Goal: Task Accomplishment & Management: Manage account settings

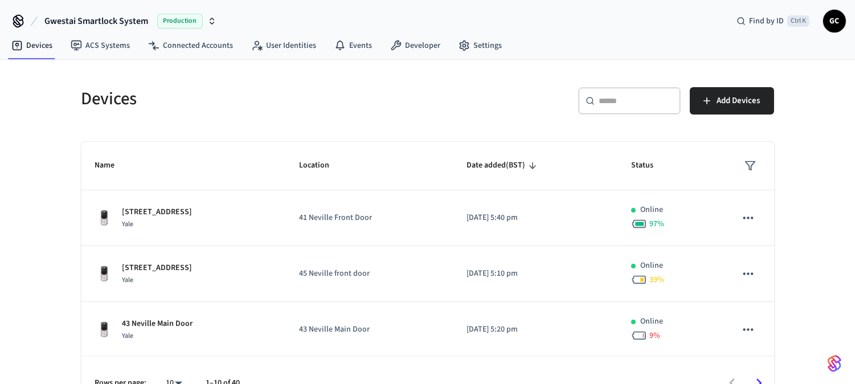
click at [611, 103] on input "text" at bounding box center [637, 100] width 74 height 11
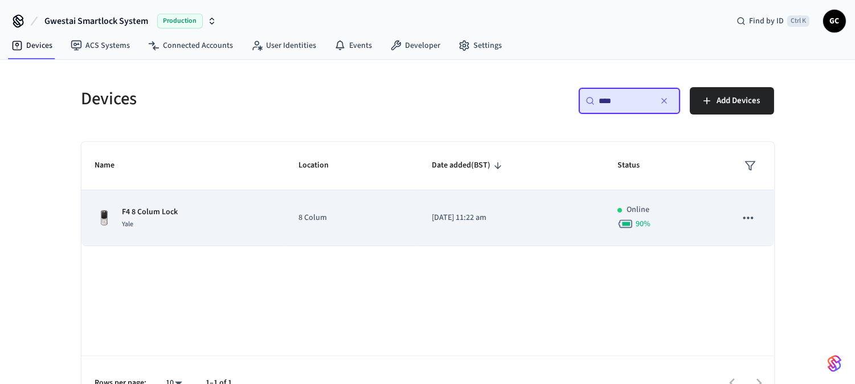
type input "****"
click at [145, 212] on p "F4 8 Colum Lock" at bounding box center [151, 212] width 56 height 12
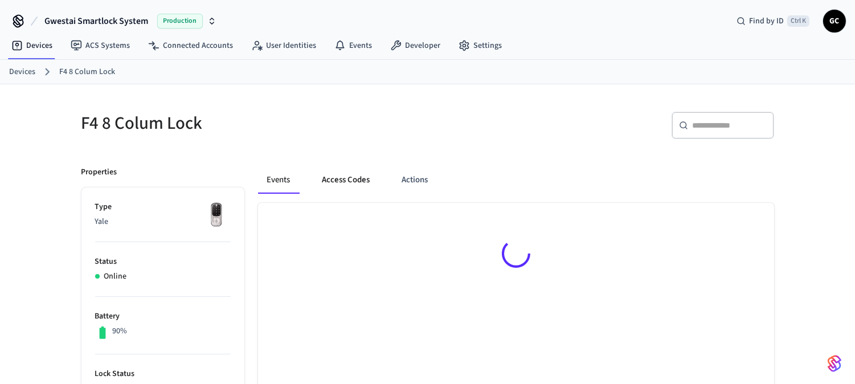
click at [333, 180] on button "Access Codes" at bounding box center [346, 179] width 66 height 27
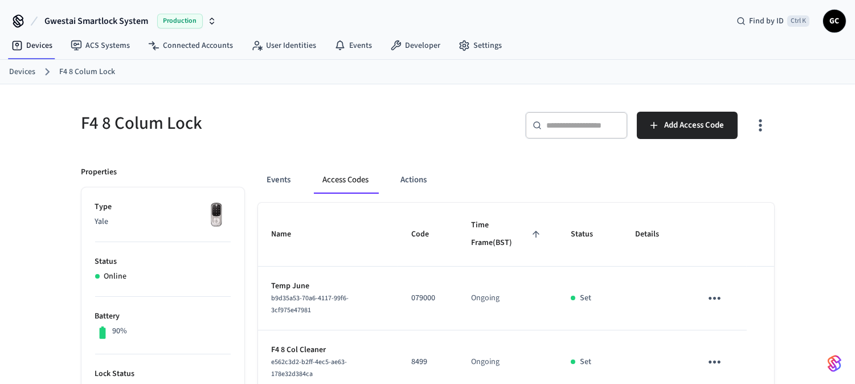
click at [22, 71] on link "Devices" at bounding box center [22, 72] width 26 height 12
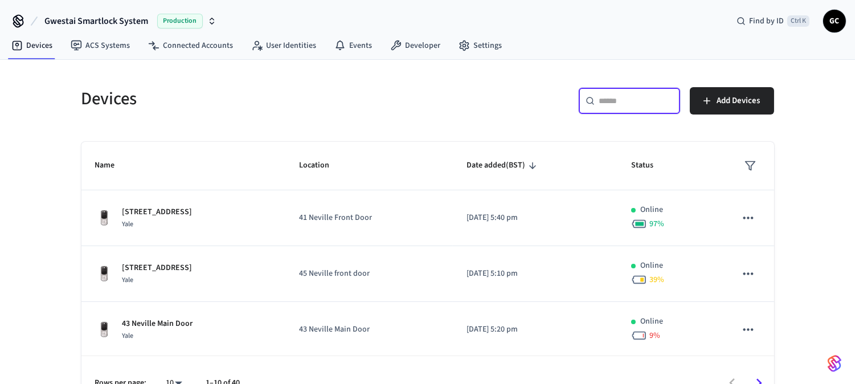
click at [624, 99] on input "text" at bounding box center [637, 100] width 74 height 11
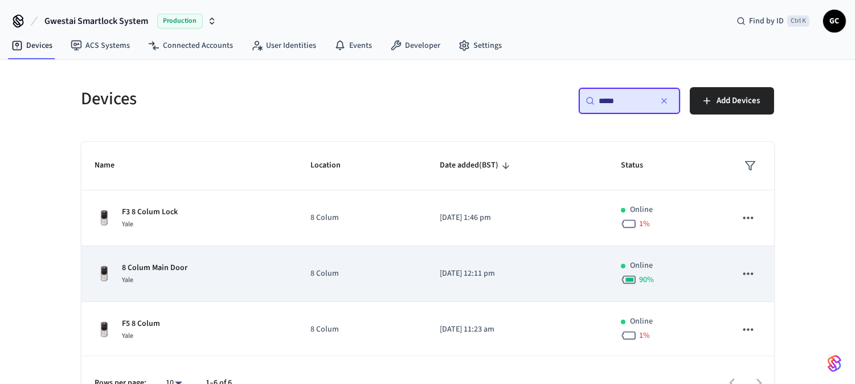
type input "*****"
click at [169, 263] on p "8 Colum Main Door" at bounding box center [156, 268] width 66 height 12
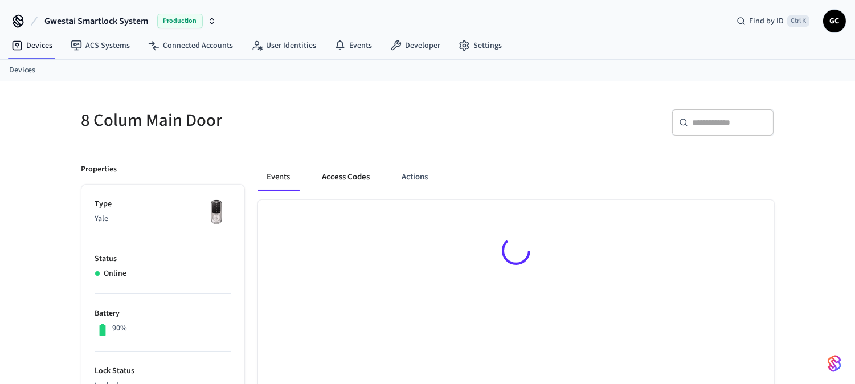
click at [357, 177] on button "Access Codes" at bounding box center [346, 177] width 66 height 27
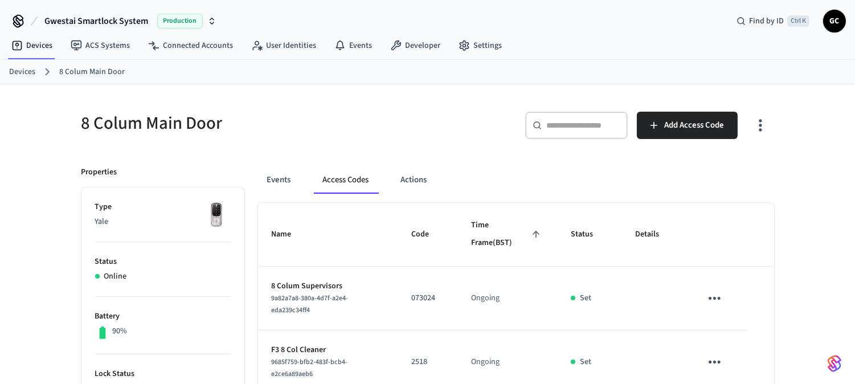
click at [25, 70] on link "Devices" at bounding box center [22, 72] width 26 height 12
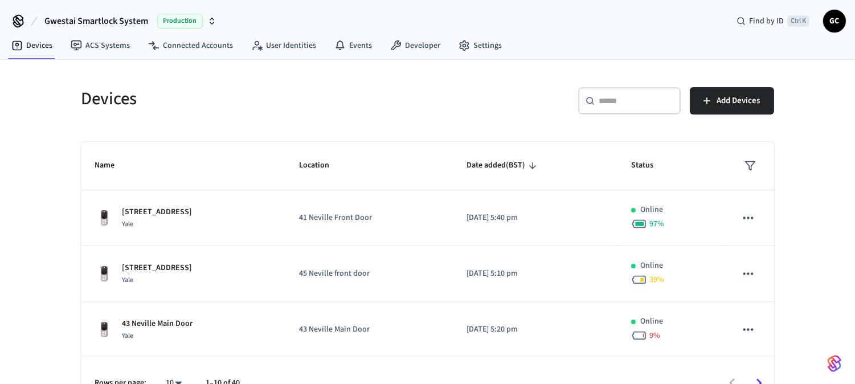
click at [623, 99] on input "text" at bounding box center [637, 100] width 74 height 11
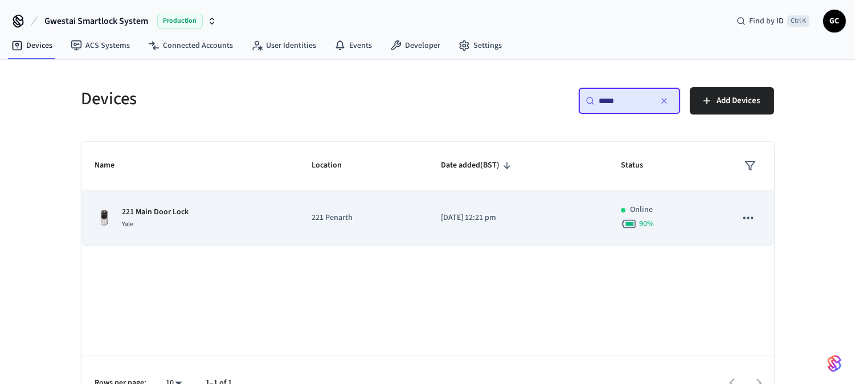
type input "*****"
click at [169, 213] on p "221 Main Door Lock" at bounding box center [156, 212] width 67 height 12
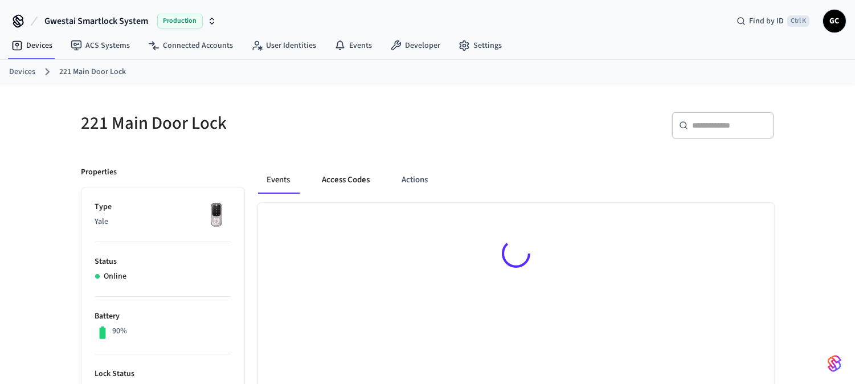
click at [345, 178] on button "Access Codes" at bounding box center [346, 179] width 66 height 27
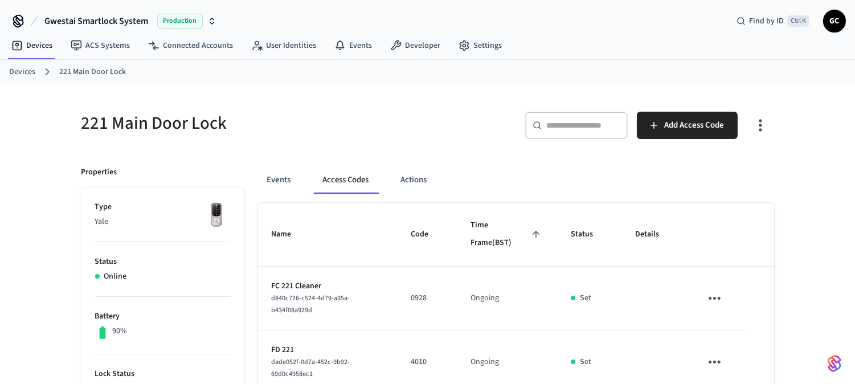
click at [23, 71] on link "Devices" at bounding box center [22, 72] width 26 height 12
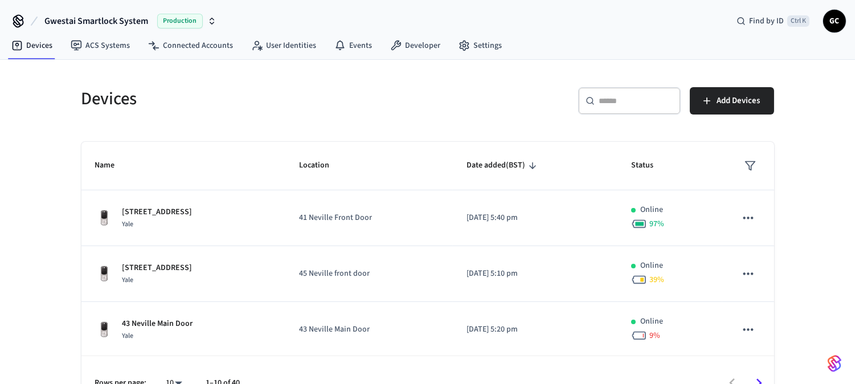
click at [627, 104] on input "text" at bounding box center [637, 100] width 74 height 11
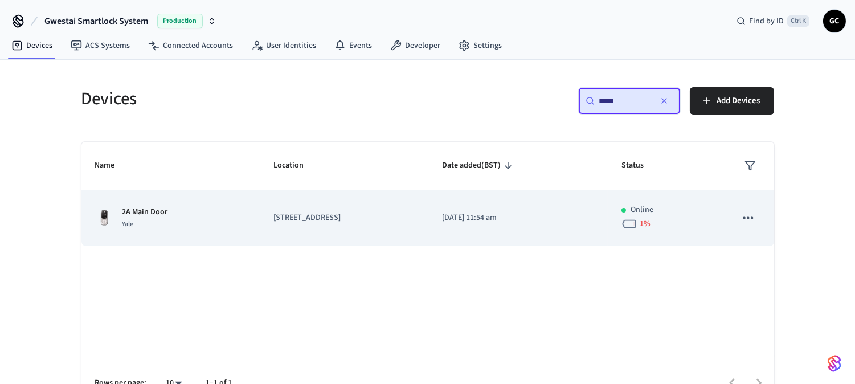
type input "*****"
click at [149, 217] on p "2A Main Door" at bounding box center [146, 212] width 46 height 12
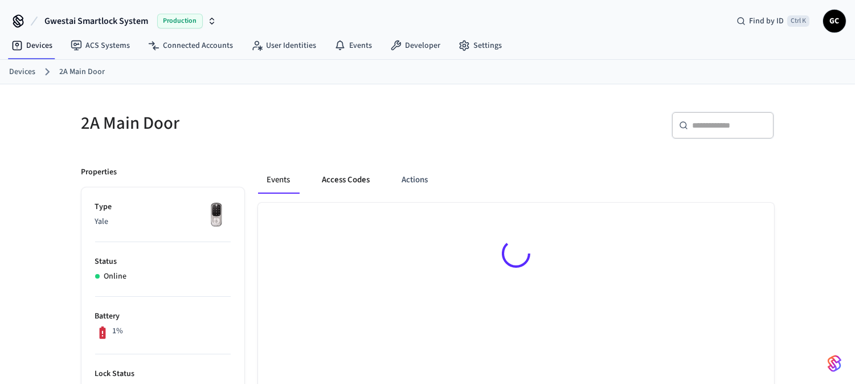
click at [359, 180] on button "Access Codes" at bounding box center [346, 179] width 66 height 27
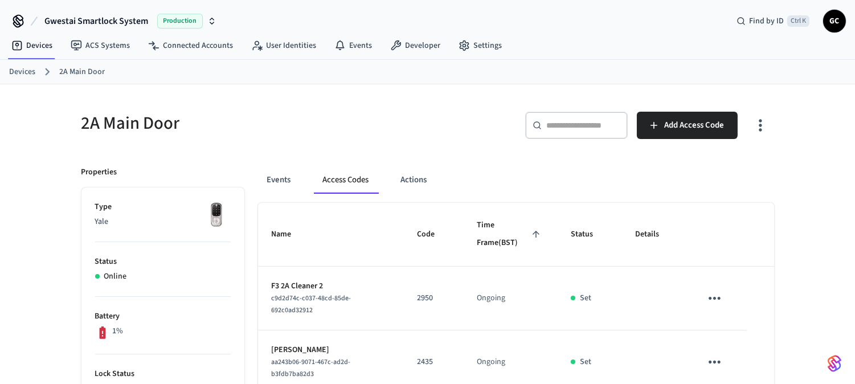
click at [23, 70] on link "Devices" at bounding box center [22, 72] width 26 height 12
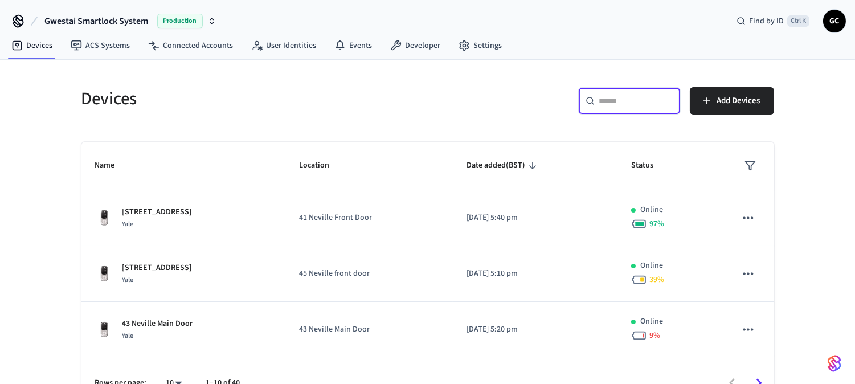
click at [625, 99] on input "text" at bounding box center [637, 100] width 74 height 11
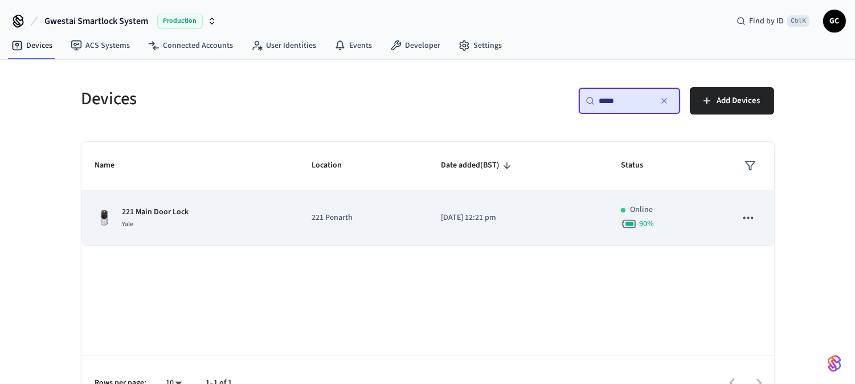
type input "*****"
click at [155, 212] on p "221 Main Door Lock" at bounding box center [156, 212] width 67 height 12
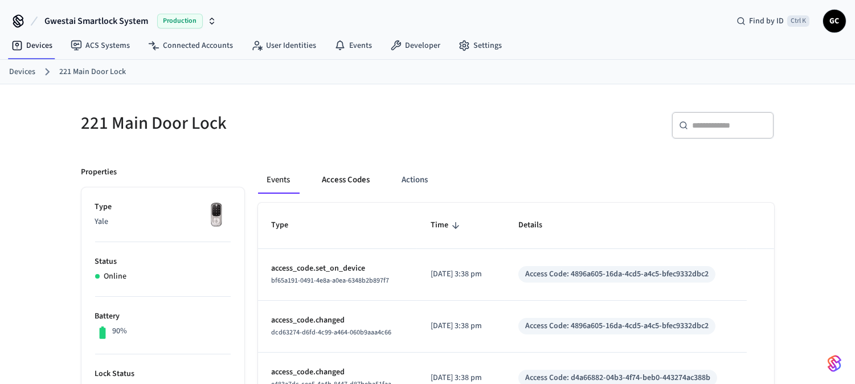
click at [356, 173] on button "Access Codes" at bounding box center [346, 179] width 66 height 27
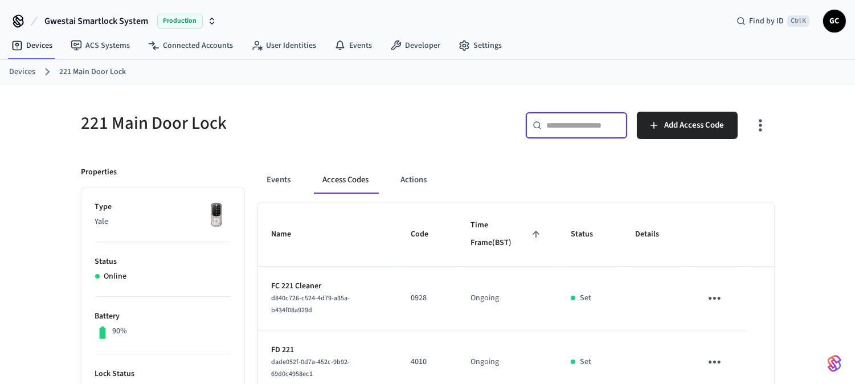
click at [571, 124] on input "text" at bounding box center [584, 125] width 74 height 11
click at [18, 67] on link "Devices" at bounding box center [22, 72] width 26 height 12
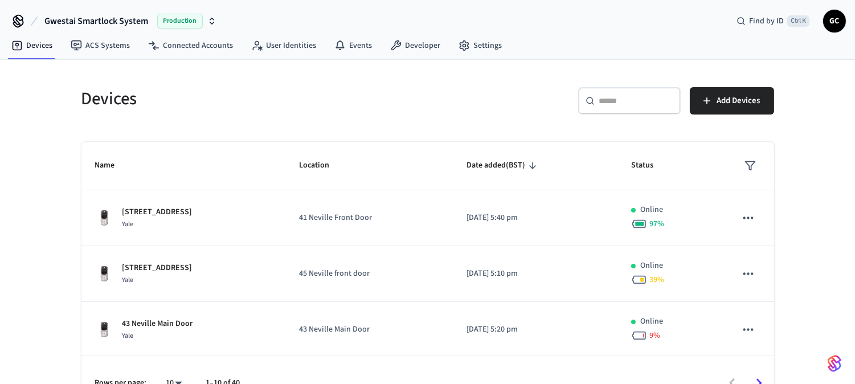
click at [646, 107] on div "​ ​" at bounding box center [629, 100] width 103 height 27
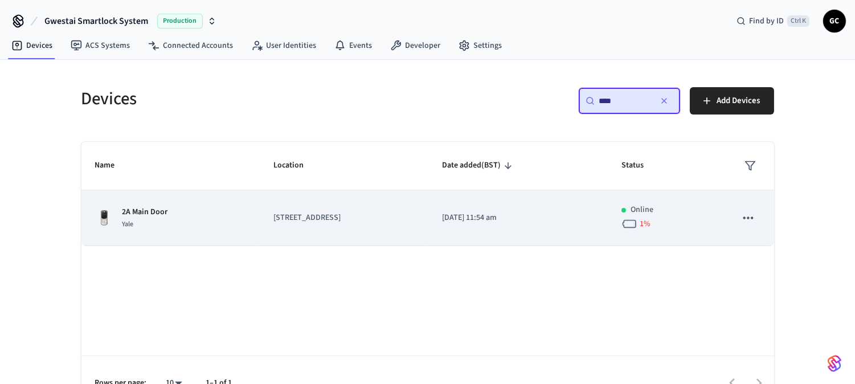
type input "****"
click at [285, 215] on p "[STREET_ADDRESS]" at bounding box center [344, 218] width 141 height 12
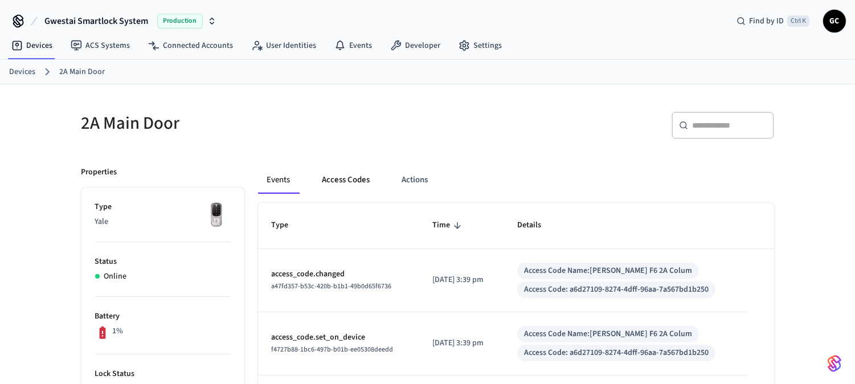
drag, startPoint x: 348, startPoint y: 166, endPoint x: 348, endPoint y: 172, distance: 5.7
click at [346, 166] on button "Access Codes" at bounding box center [346, 179] width 66 height 27
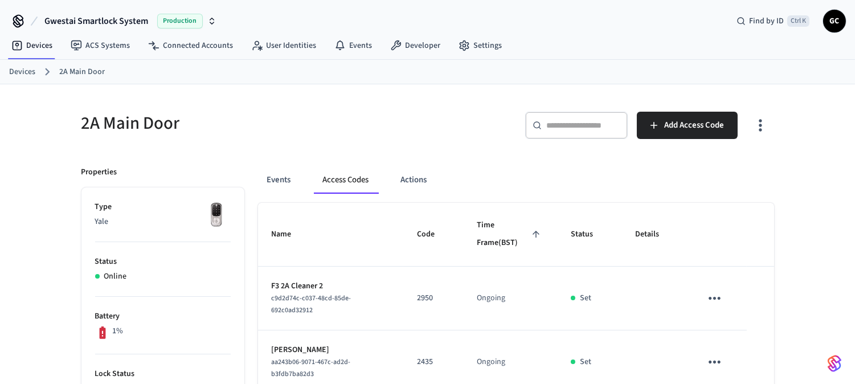
click at [348, 175] on button "Access Codes" at bounding box center [346, 179] width 64 height 27
click at [15, 69] on link "Devices" at bounding box center [22, 72] width 26 height 12
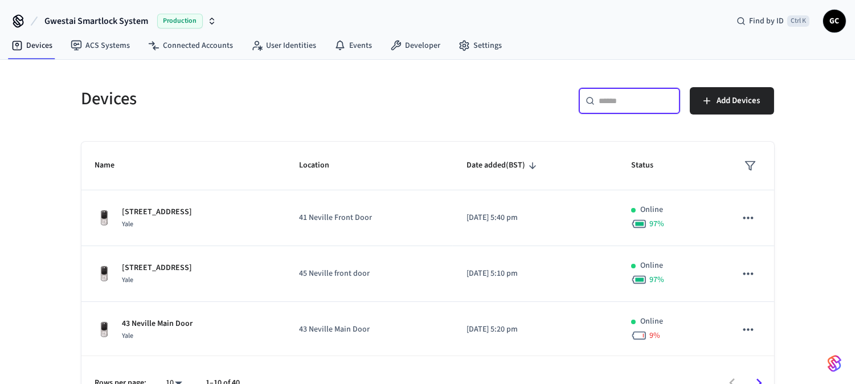
click at [622, 105] on input "text" at bounding box center [637, 100] width 74 height 11
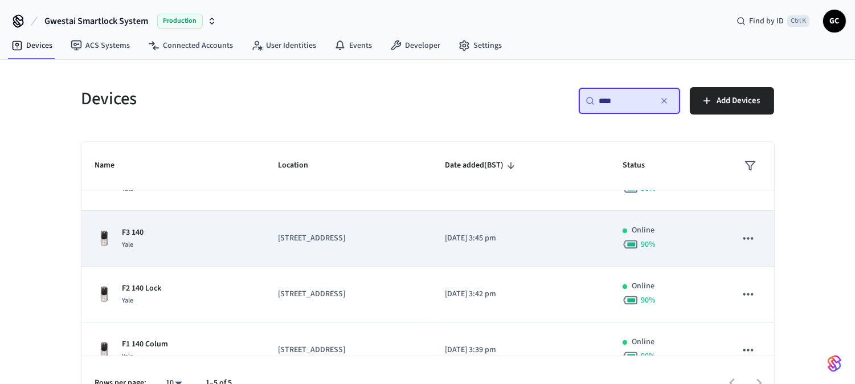
scroll to position [114, 0]
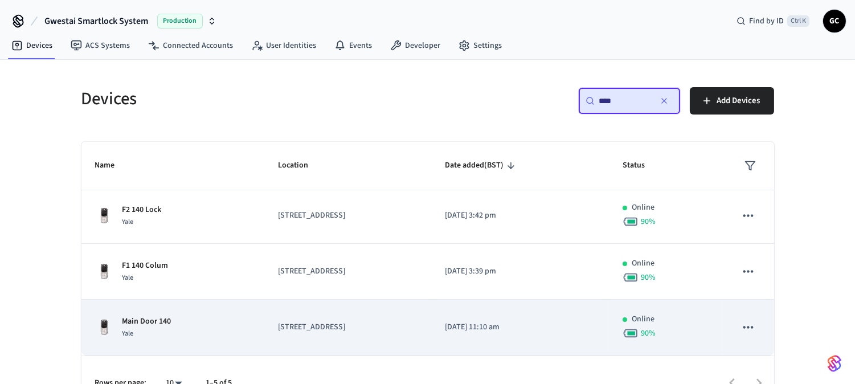
type input "***"
click at [157, 321] on p "Main Door 140" at bounding box center [147, 322] width 49 height 12
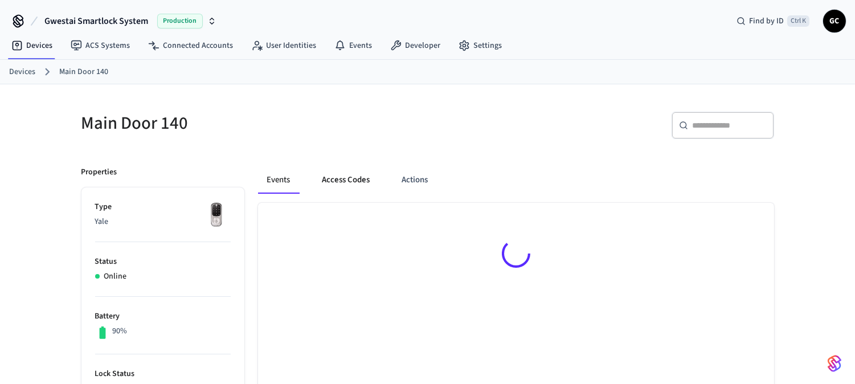
click at [361, 168] on button "Access Codes" at bounding box center [346, 179] width 66 height 27
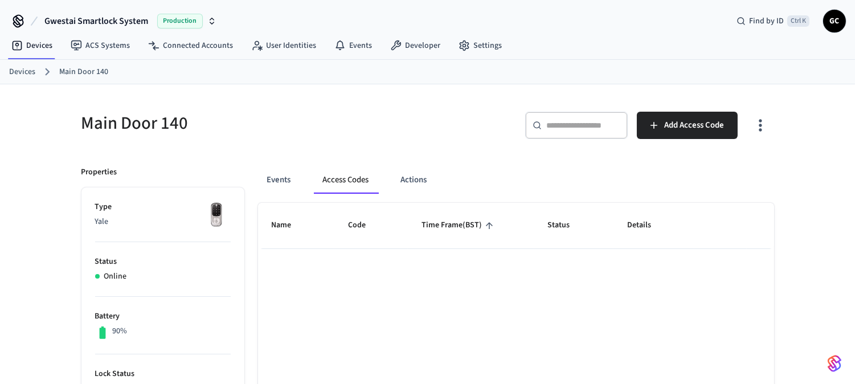
click at [360, 178] on button "Access Codes" at bounding box center [346, 179] width 64 height 27
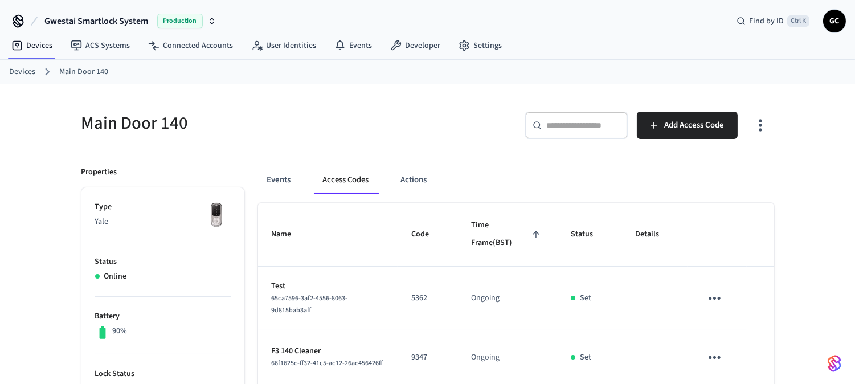
click at [19, 71] on link "Devices" at bounding box center [22, 72] width 26 height 12
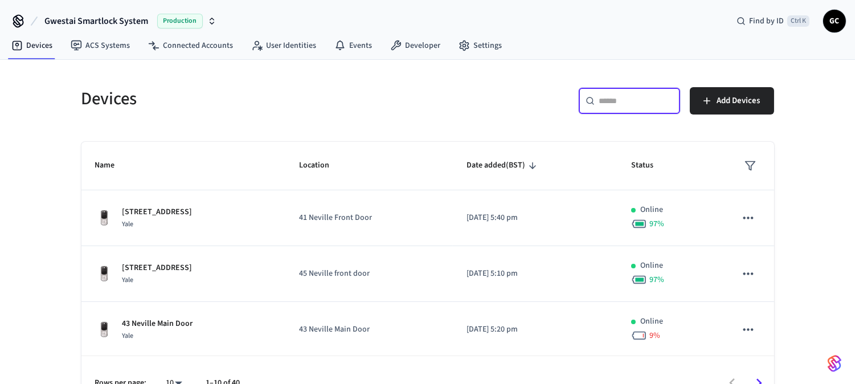
click at [630, 99] on input "text" at bounding box center [637, 100] width 74 height 11
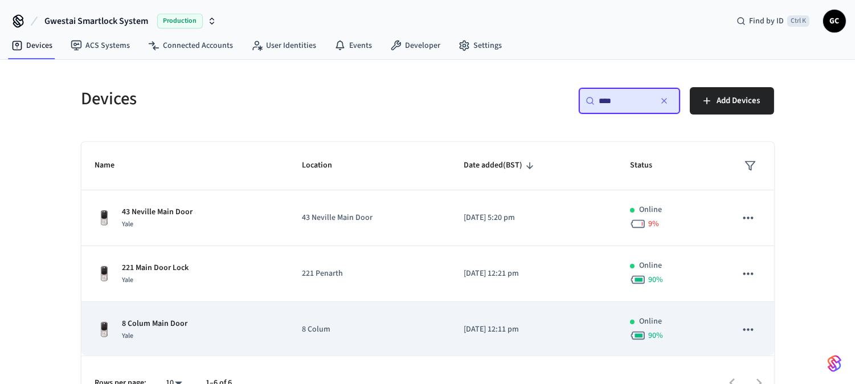
type input "****"
click at [169, 324] on p "8 Colum Main Door" at bounding box center [156, 324] width 66 height 12
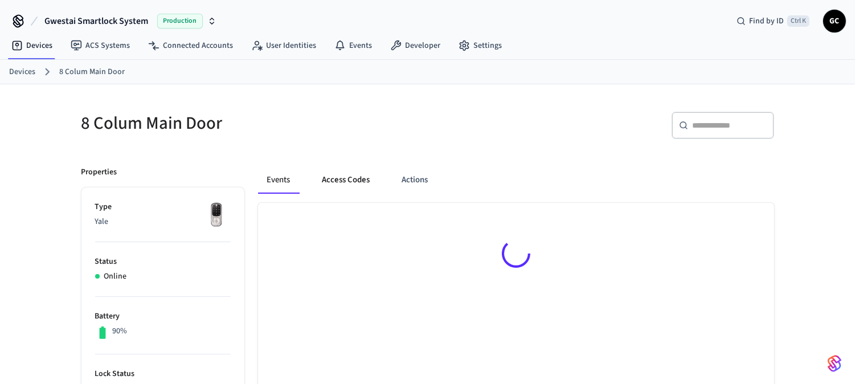
click at [346, 175] on button "Access Codes" at bounding box center [346, 179] width 66 height 27
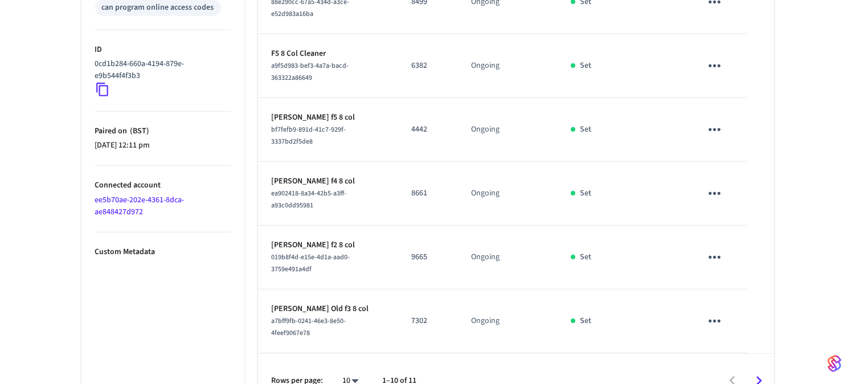
scroll to position [558, 0]
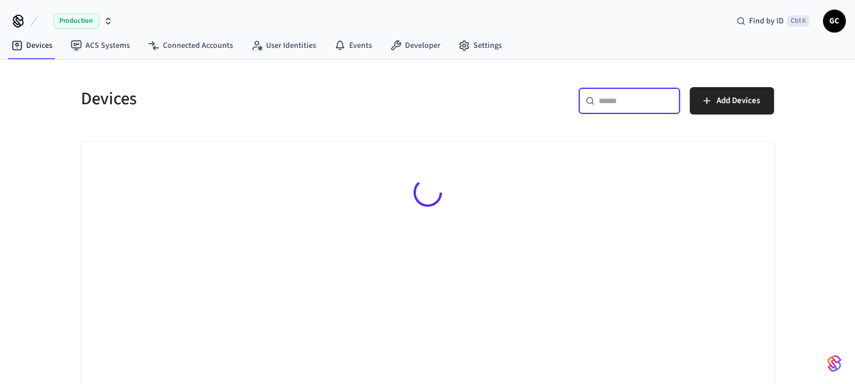
click at [633, 104] on input "text" at bounding box center [637, 100] width 74 height 11
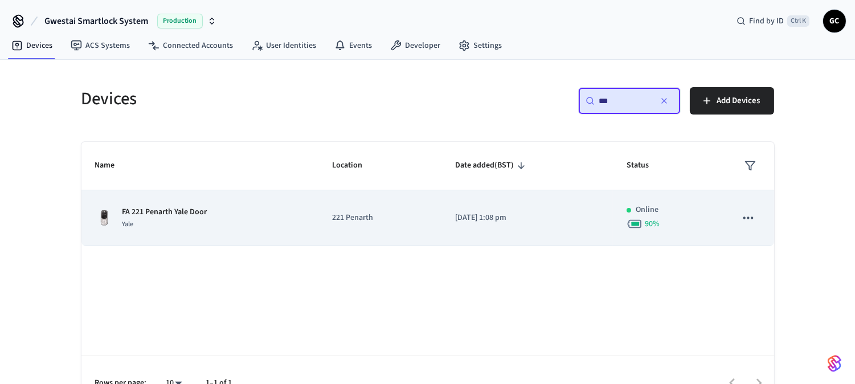
type input "**"
click at [157, 204] on td "FA 221 Penarth Yale Door Yale" at bounding box center [200, 218] width 238 height 56
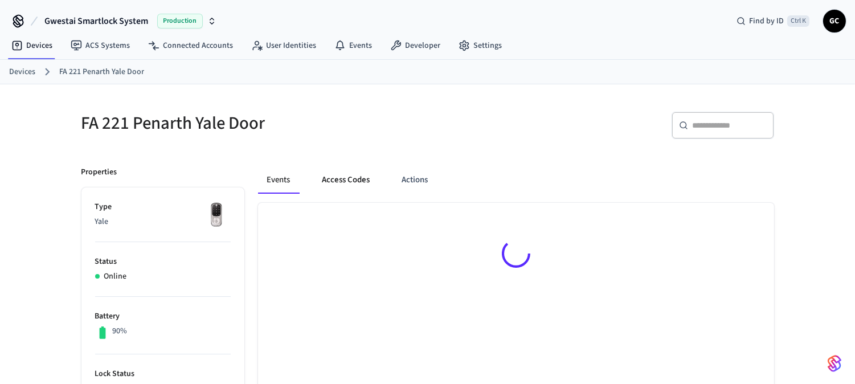
click at [329, 182] on button "Access Codes" at bounding box center [346, 179] width 66 height 27
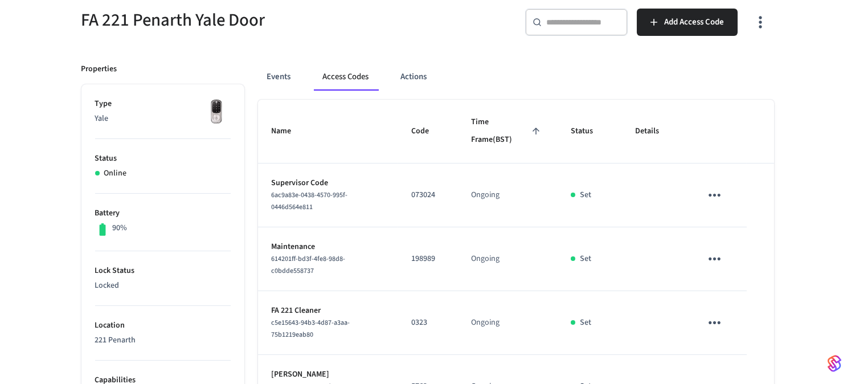
scroll to position [253, 0]
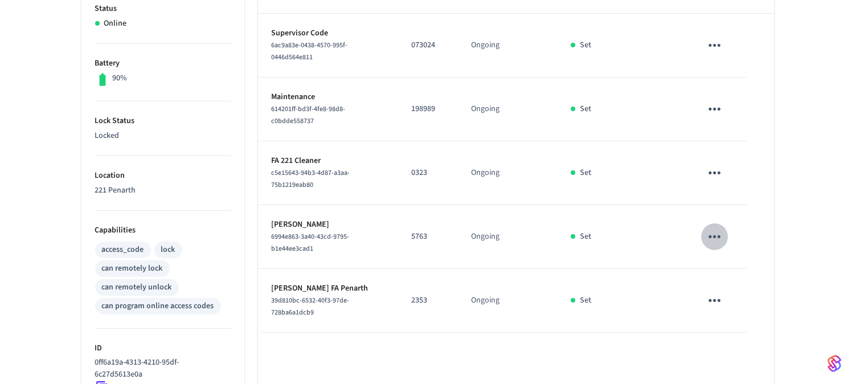
click at [716, 235] on icon "sticky table" at bounding box center [715, 237] width 18 height 18
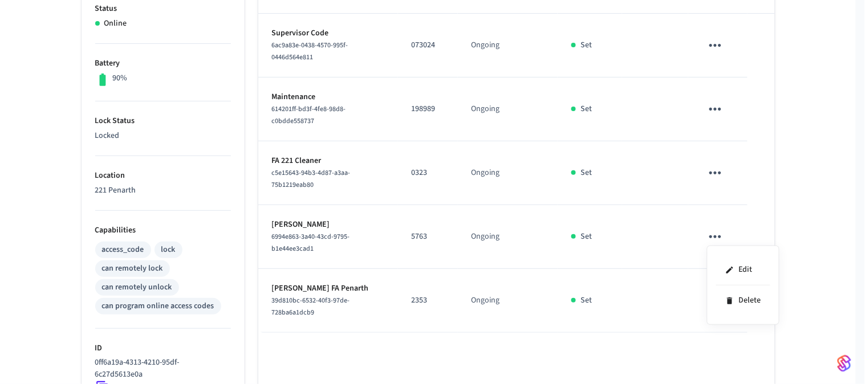
drag, startPoint x: 743, startPoint y: 297, endPoint x: 818, endPoint y: 231, distance: 100.2
click at [815, 234] on div "Edit Delete" at bounding box center [432, 192] width 865 height 384
click at [818, 231] on div at bounding box center [432, 192] width 865 height 384
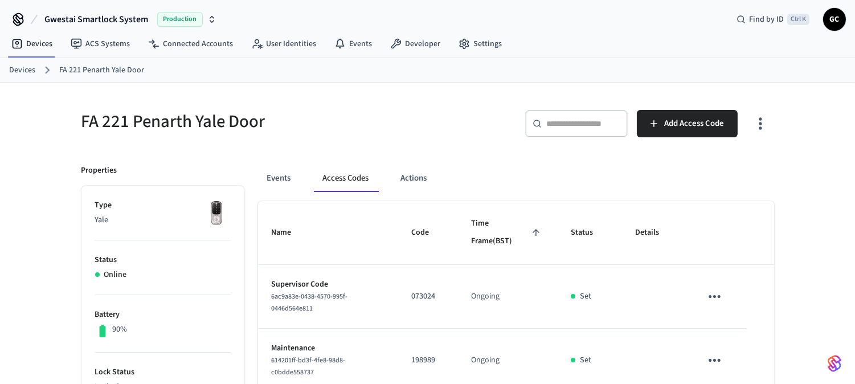
scroll to position [0, 0]
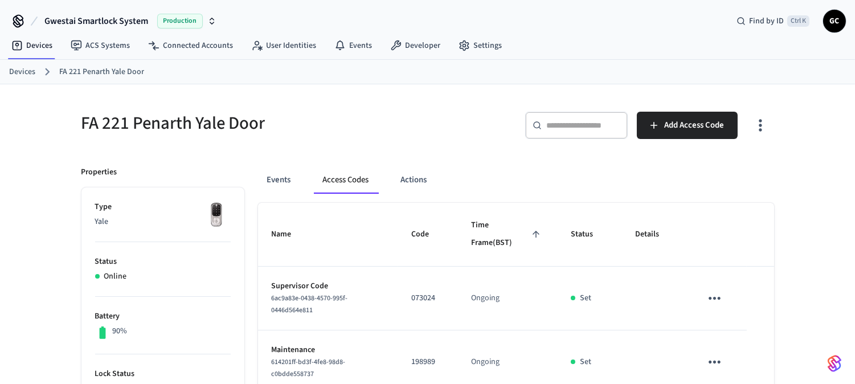
click at [26, 71] on link "Devices" at bounding box center [22, 72] width 26 height 12
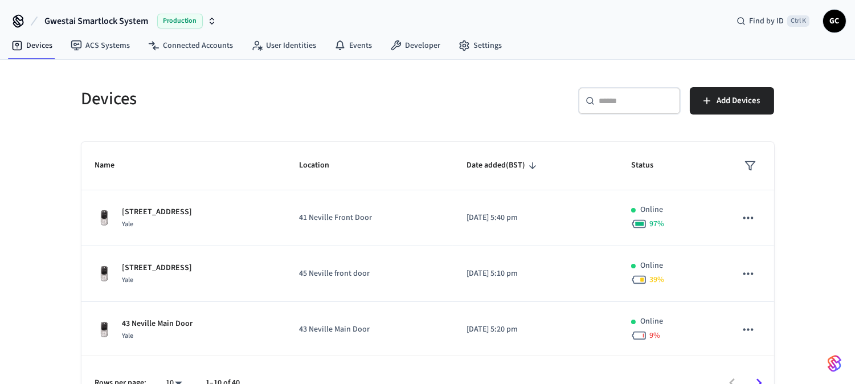
click at [629, 111] on div "​ ​" at bounding box center [629, 100] width 103 height 27
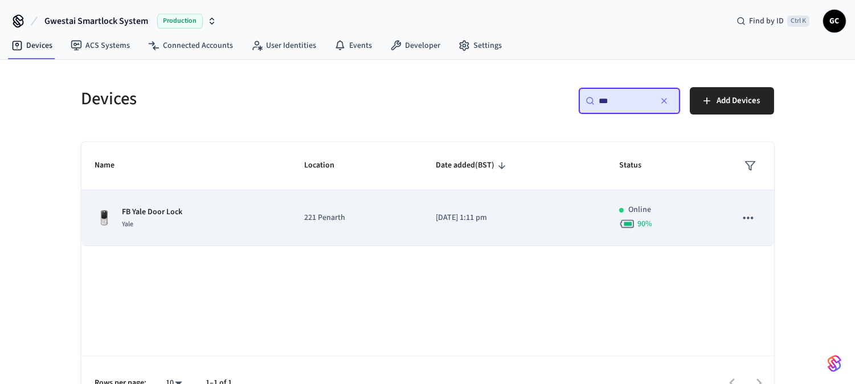
type input "**"
click at [350, 214] on p "221 Penarth" at bounding box center [356, 218] width 104 height 12
click at [329, 214] on p "221 Penarth" at bounding box center [356, 218] width 104 height 12
click at [132, 214] on p "FB Yale Door Lock" at bounding box center [153, 212] width 60 height 12
click at [327, 214] on p "221 Penarth" at bounding box center [356, 218] width 104 height 12
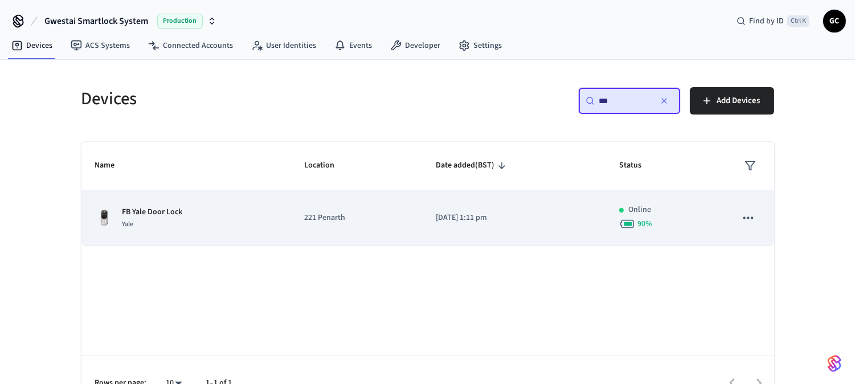
click at [343, 217] on p "221 Penarth" at bounding box center [356, 218] width 104 height 12
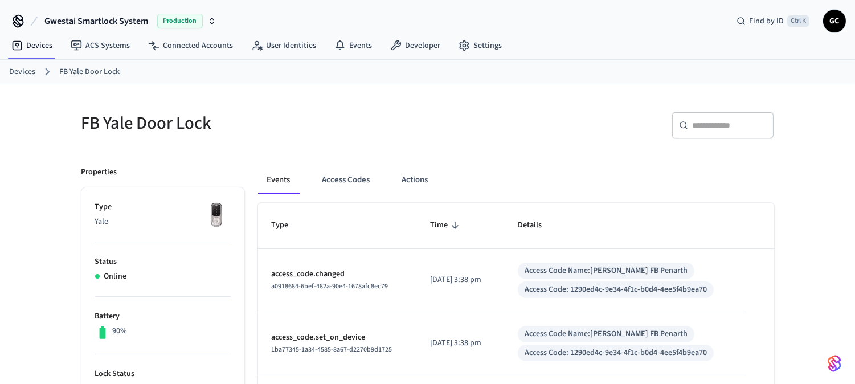
click at [18, 66] on link "Devices" at bounding box center [22, 72] width 26 height 12
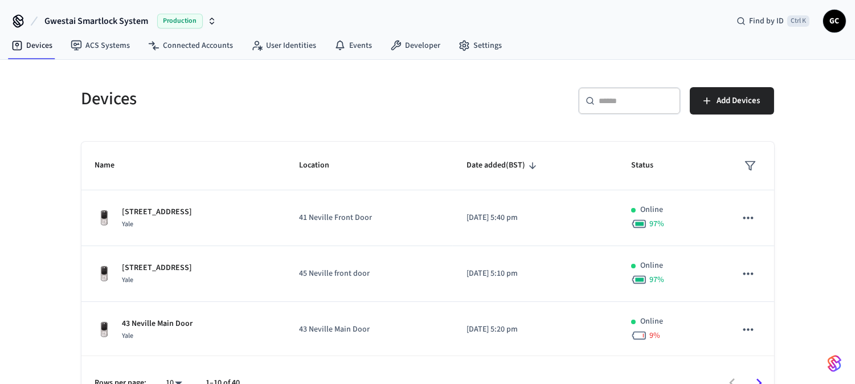
click at [627, 96] on input "text" at bounding box center [637, 100] width 74 height 11
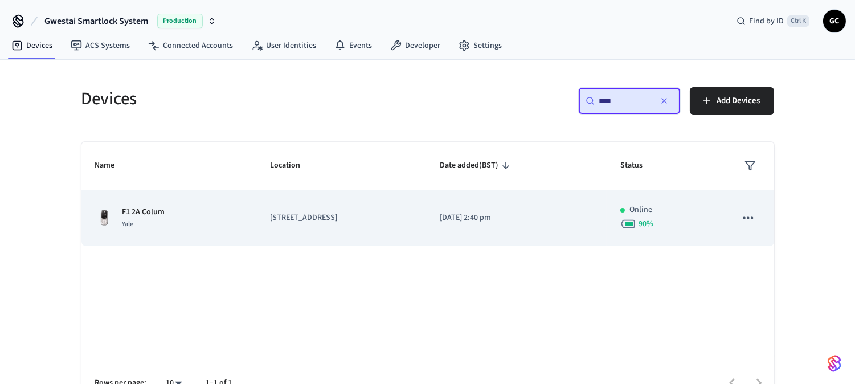
type input "****"
drag, startPoint x: 141, startPoint y: 214, endPoint x: 197, endPoint y: 209, distance: 55.5
click at [142, 214] on p "F1 2A Colum" at bounding box center [144, 212] width 43 height 12
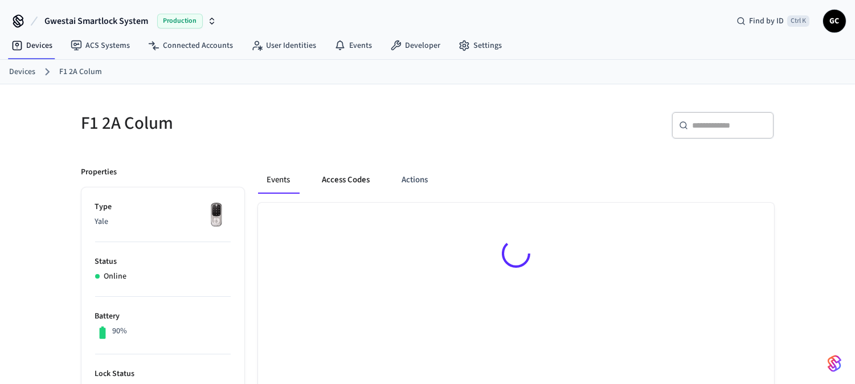
click at [334, 179] on button "Access Codes" at bounding box center [346, 179] width 66 height 27
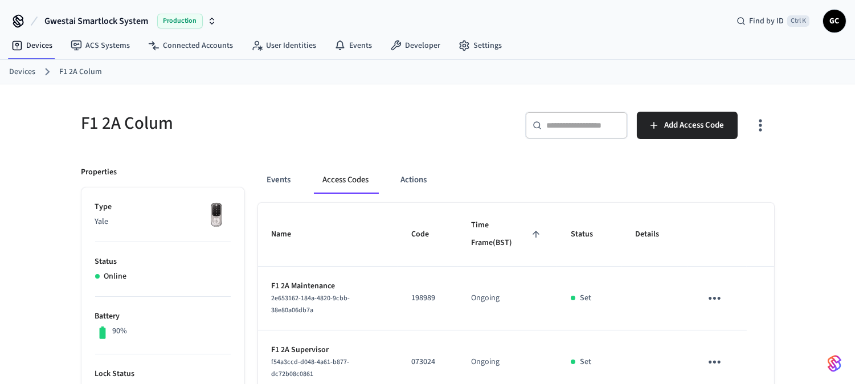
click at [13, 71] on link "Devices" at bounding box center [22, 72] width 26 height 12
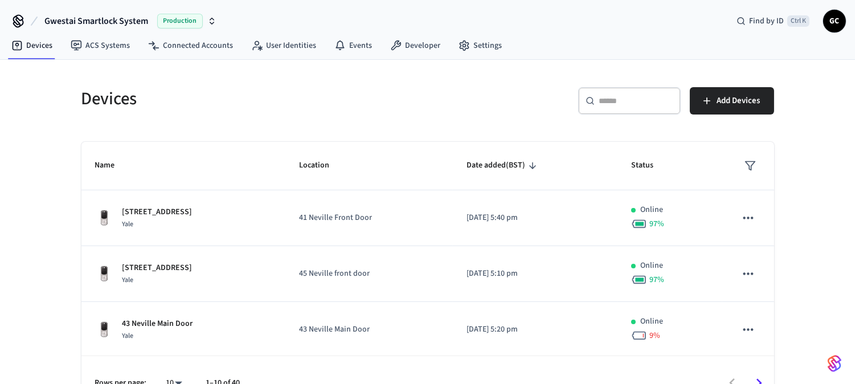
click at [615, 111] on div "​ ​" at bounding box center [629, 100] width 103 height 27
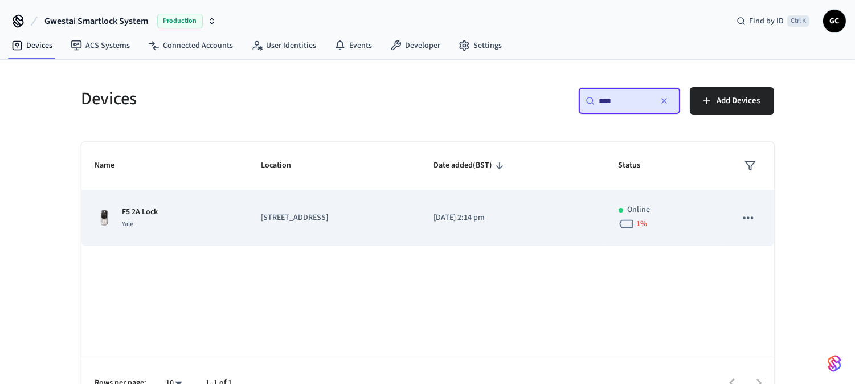
type input "****"
click at [150, 206] on p "F5 2A Lock" at bounding box center [141, 212] width 36 height 12
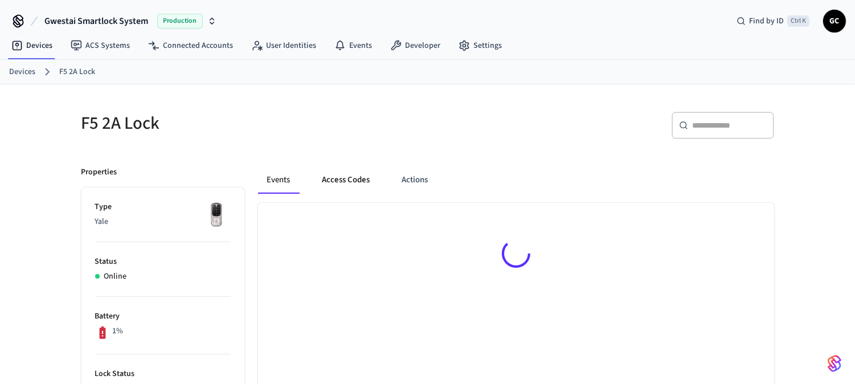
click at [359, 177] on button "Access Codes" at bounding box center [346, 179] width 66 height 27
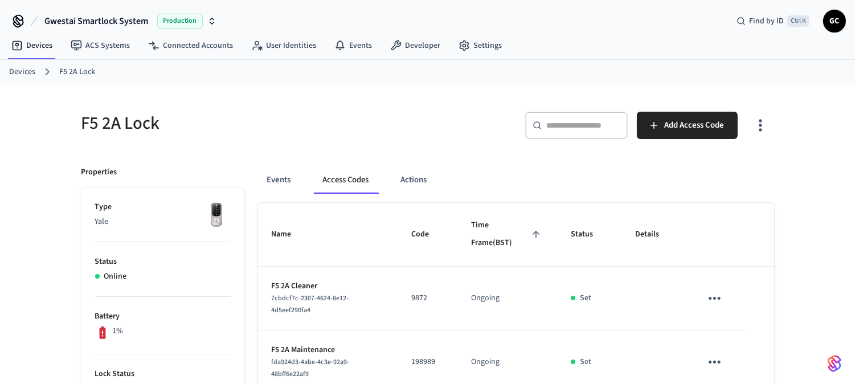
click at [12, 70] on link "Devices" at bounding box center [22, 72] width 26 height 12
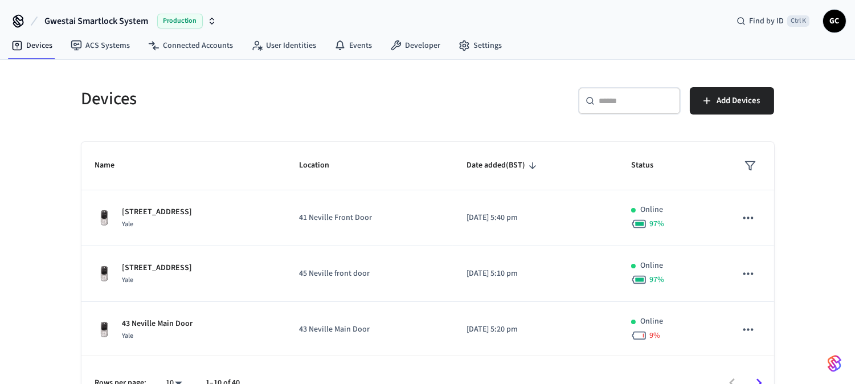
click at [634, 107] on div "​ ​" at bounding box center [629, 100] width 103 height 27
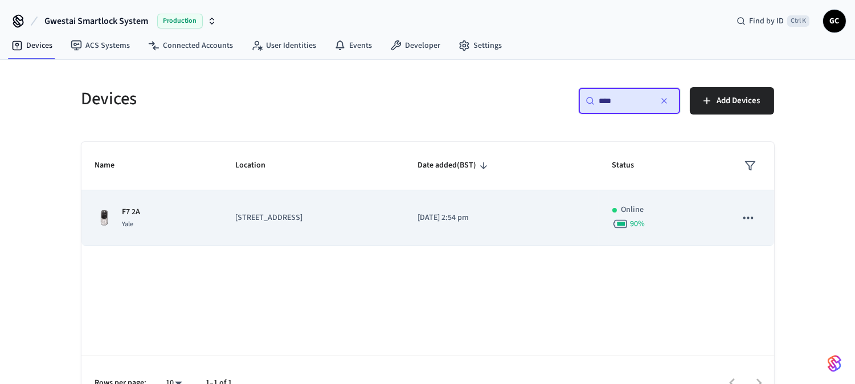
type input "****"
click at [135, 197] on td "F7 2A Yale" at bounding box center [151, 218] width 141 height 56
click at [132, 203] on td "F7 2A Yale" at bounding box center [151, 218] width 141 height 56
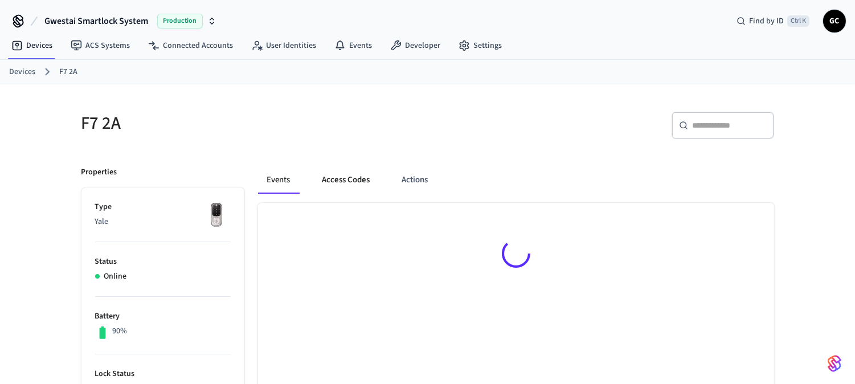
click at [348, 178] on button "Access Codes" at bounding box center [346, 179] width 66 height 27
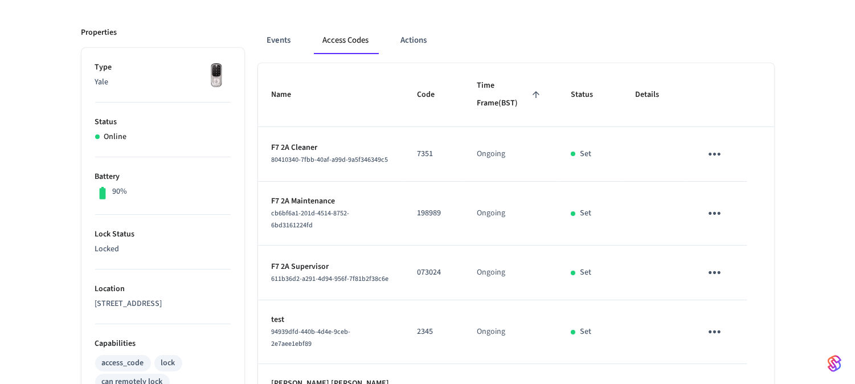
scroll to position [63, 0]
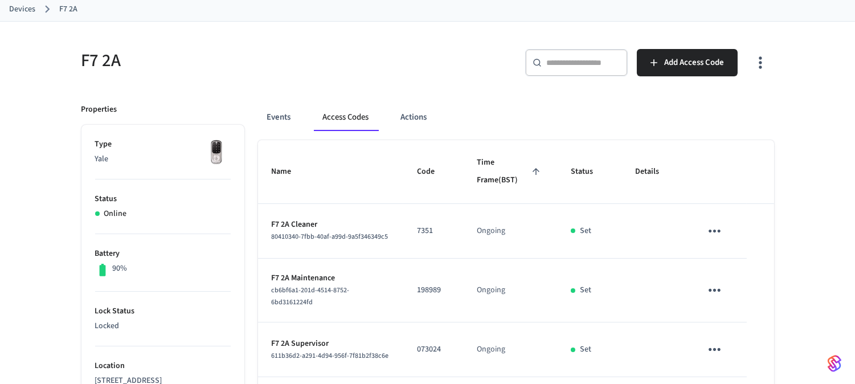
click at [19, 4] on link "Devices" at bounding box center [22, 9] width 26 height 12
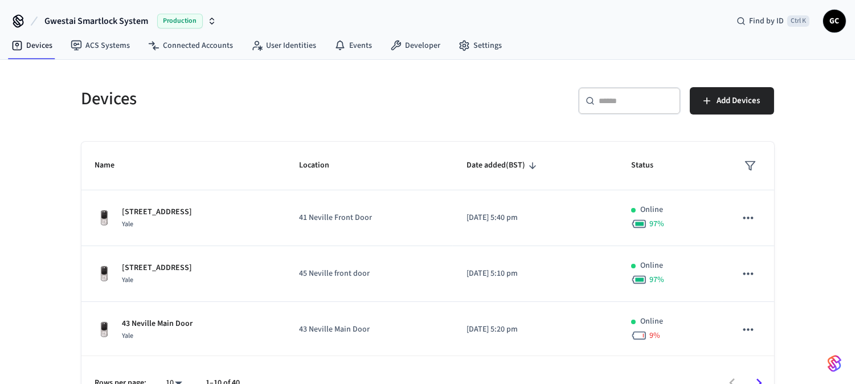
click at [626, 89] on div "​ ​" at bounding box center [629, 100] width 103 height 27
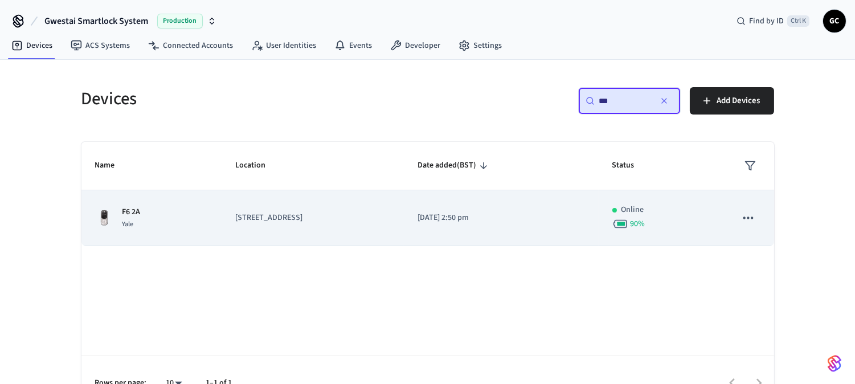
type input "**"
click at [123, 211] on p "F6 2A" at bounding box center [132, 212] width 18 height 12
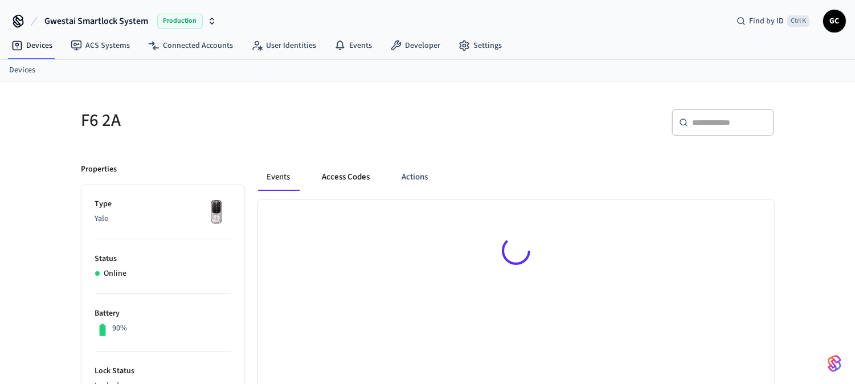
click at [328, 180] on button "Access Codes" at bounding box center [346, 177] width 66 height 27
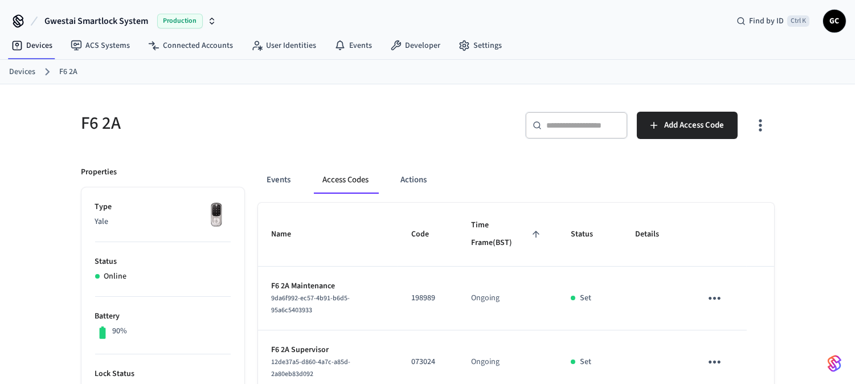
click at [19, 70] on link "Devices" at bounding box center [22, 72] width 26 height 12
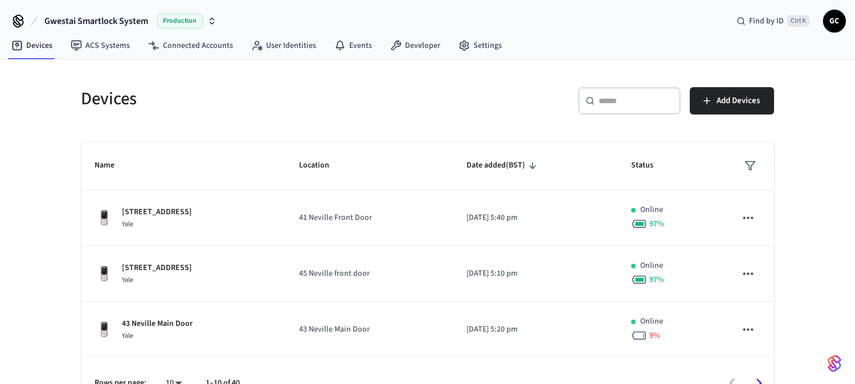
click at [627, 103] on input "text" at bounding box center [637, 100] width 74 height 11
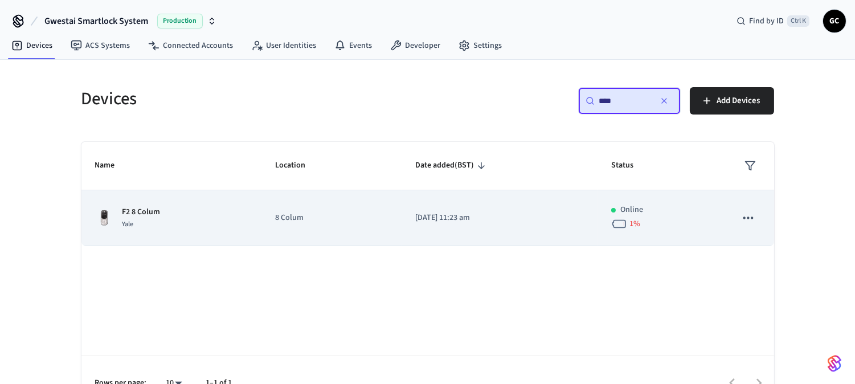
type input "****"
click at [292, 211] on td "8 Colum" at bounding box center [332, 218] width 141 height 56
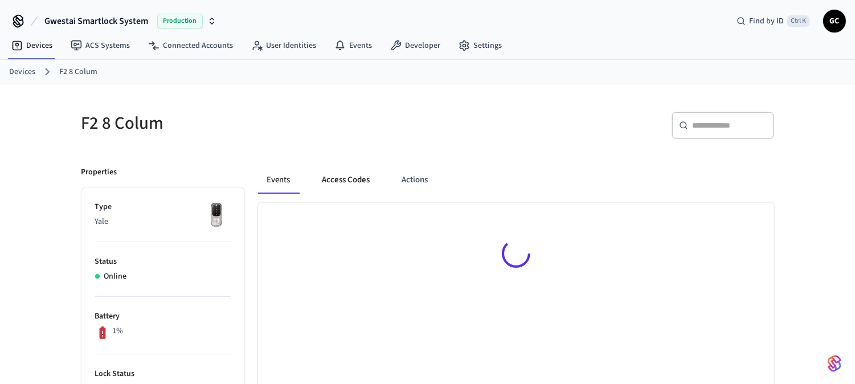
click at [346, 175] on button "Access Codes" at bounding box center [346, 179] width 66 height 27
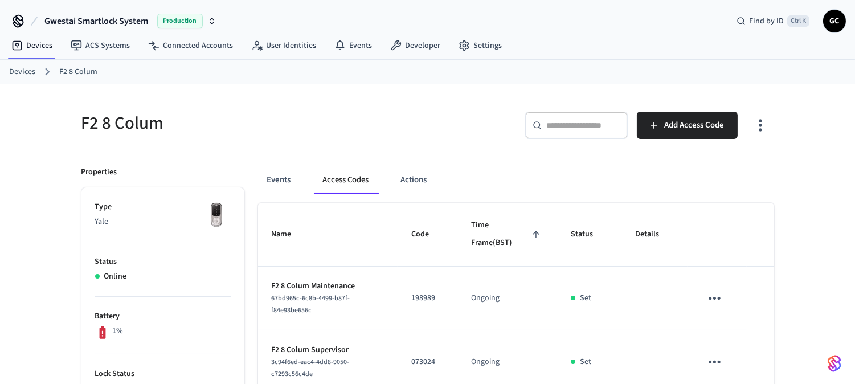
click at [18, 68] on link "Devices" at bounding box center [22, 72] width 26 height 12
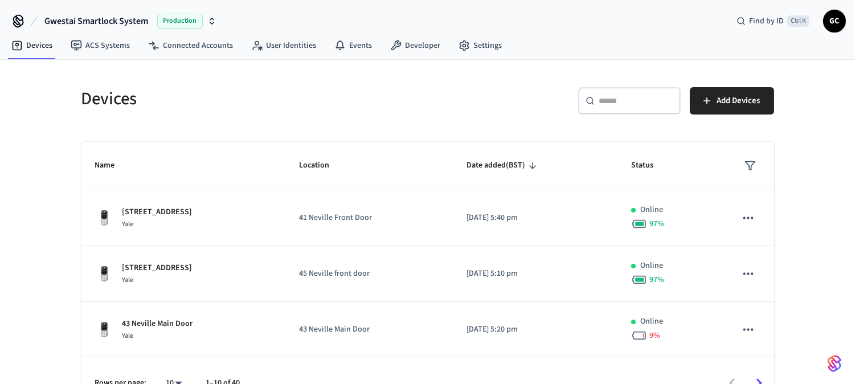
click at [616, 105] on input "text" at bounding box center [637, 100] width 74 height 11
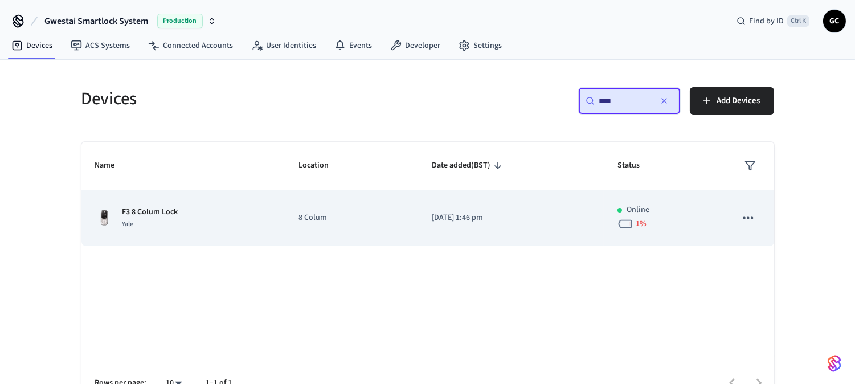
type input "****"
click at [177, 201] on td "F3 8 Colum Lock Yale" at bounding box center [182, 218] width 203 height 56
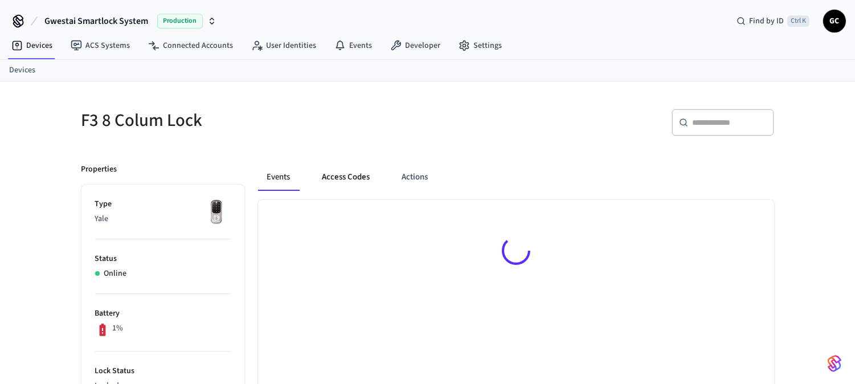
click at [360, 180] on button "Access Codes" at bounding box center [346, 177] width 66 height 27
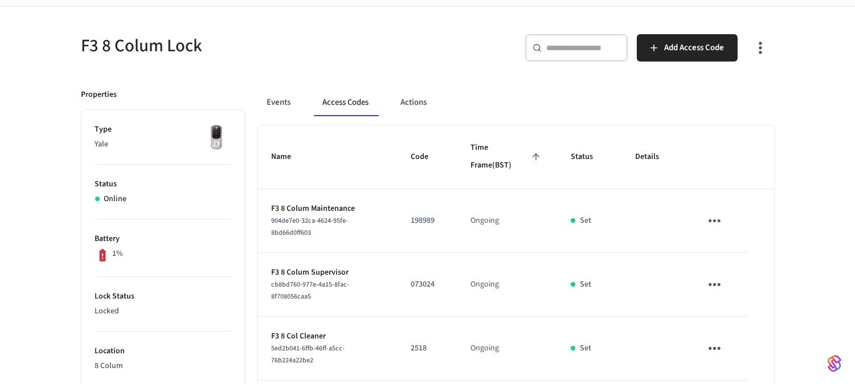
scroll to position [14, 0]
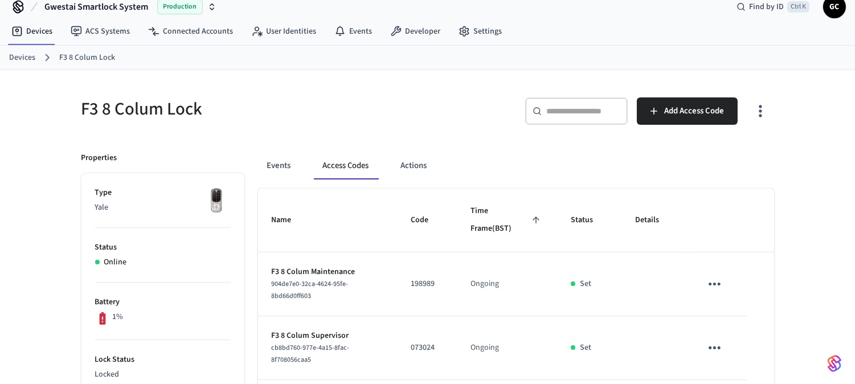
click at [18, 52] on link "Devices" at bounding box center [22, 58] width 26 height 12
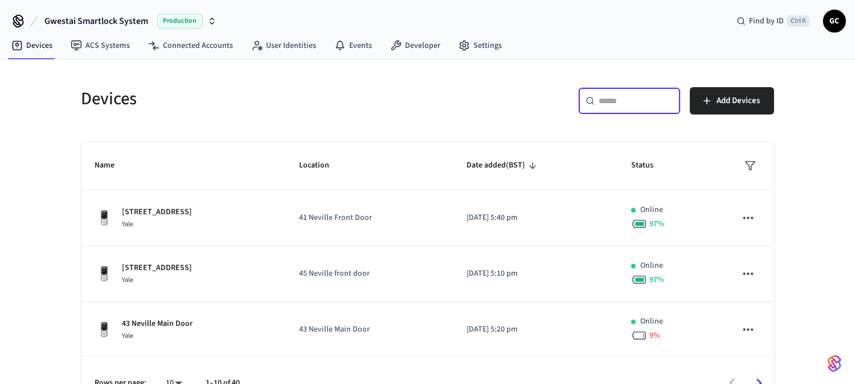
click at [617, 100] on input "text" at bounding box center [637, 100] width 74 height 11
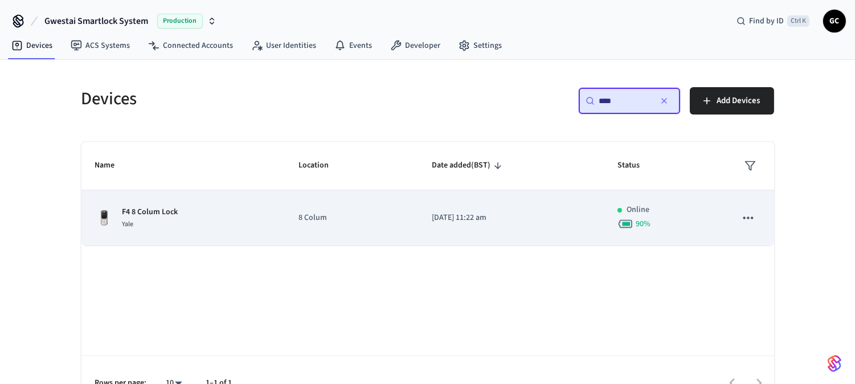
type input "****"
click at [162, 212] on p "F4 8 Colum Lock" at bounding box center [151, 212] width 56 height 12
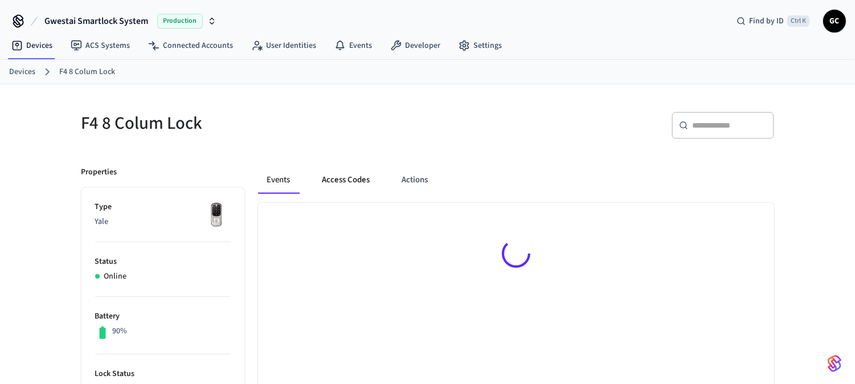
click at [341, 179] on button "Access Codes" at bounding box center [346, 179] width 66 height 27
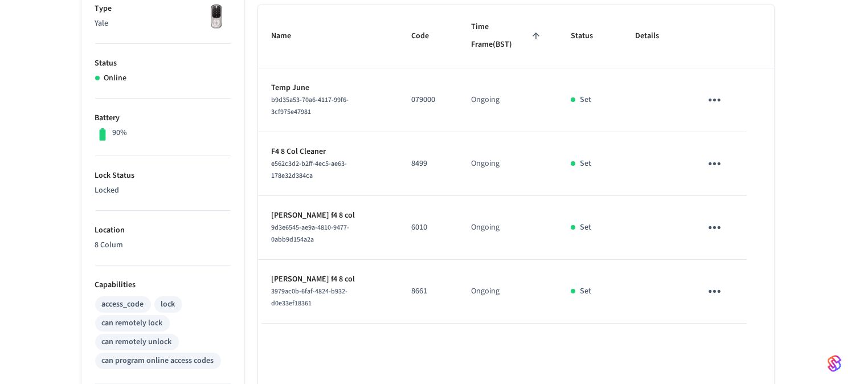
scroll to position [126, 0]
